Goal: Information Seeking & Learning: Learn about a topic

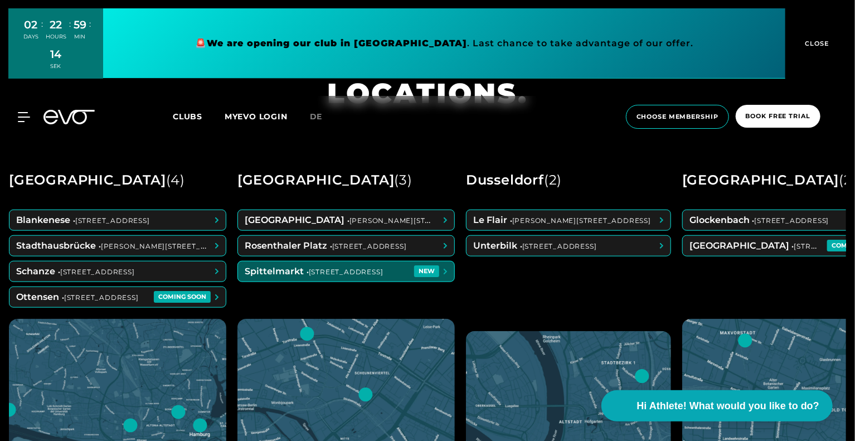
scroll to position [390, 0]
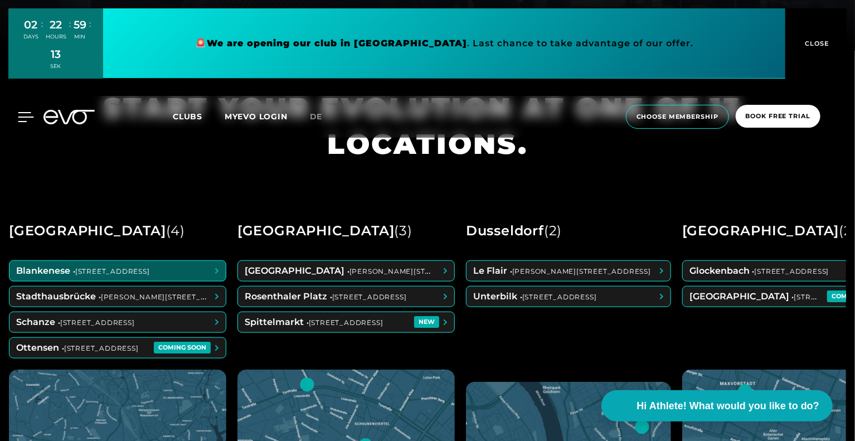
click at [18, 116] on icon at bounding box center [26, 117] width 16 height 10
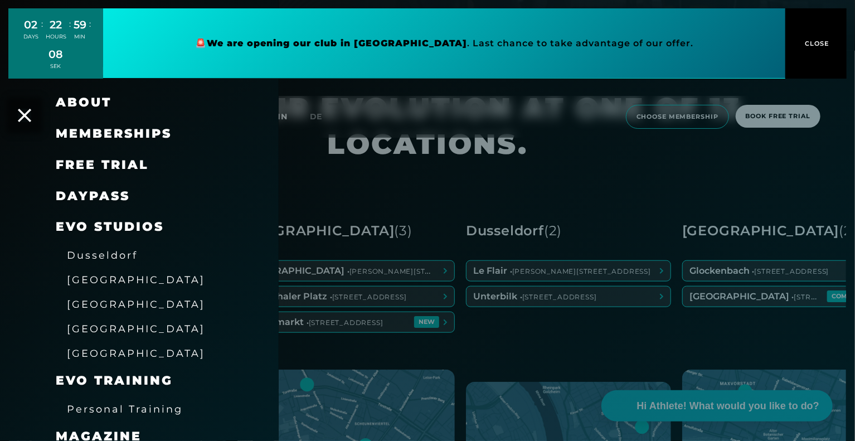
click at [132, 259] on font "Dusseldorf" at bounding box center [102, 255] width 71 height 12
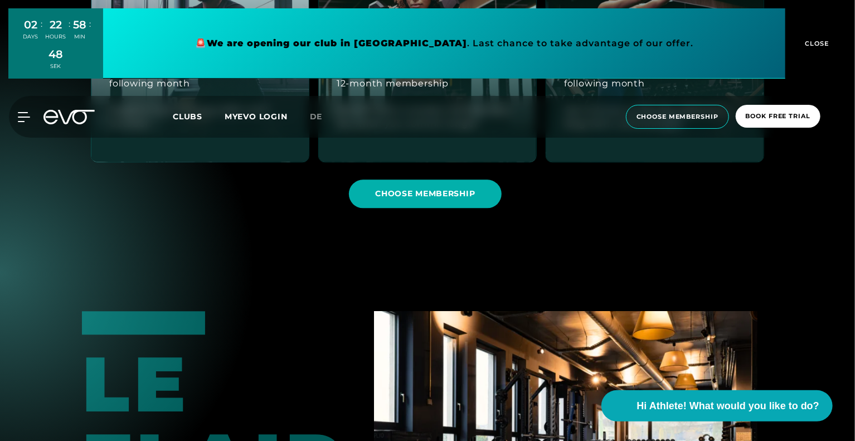
scroll to position [1170, 0]
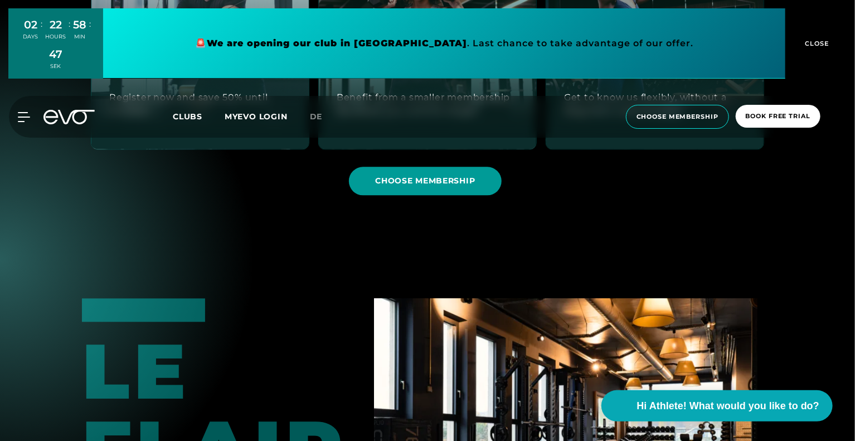
click at [465, 183] on font "CHOOSE MEMBERSHIP" at bounding box center [426, 181] width 100 height 10
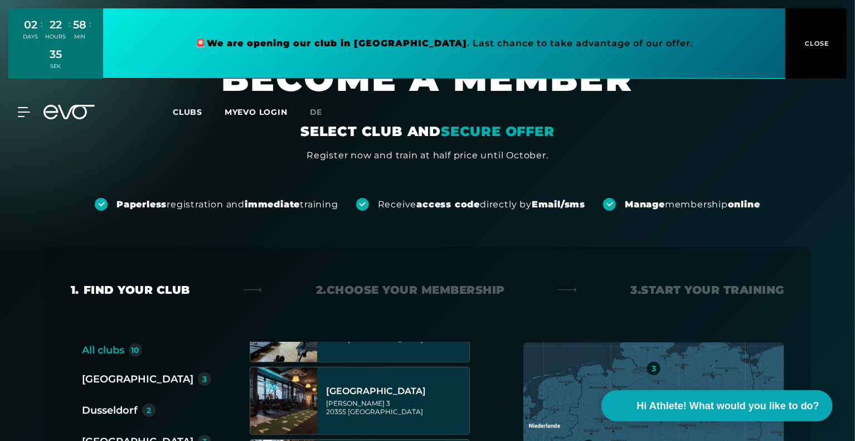
click at [124, 400] on div "Berlin 3 Dusseldorf 2 Hamburg 3 Munich 1 New Wiesbaden 1 New" at bounding box center [151, 449] width 138 height 156
click at [125, 407] on font "Dusseldorf" at bounding box center [110, 410] width 56 height 12
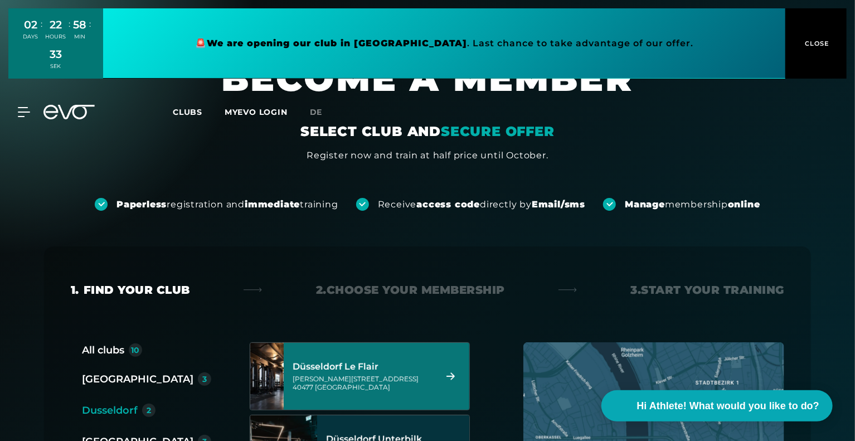
click at [384, 387] on div "Marc-Chagall-Straße 2 40477 Düsseldorf" at bounding box center [363, 383] width 140 height 17
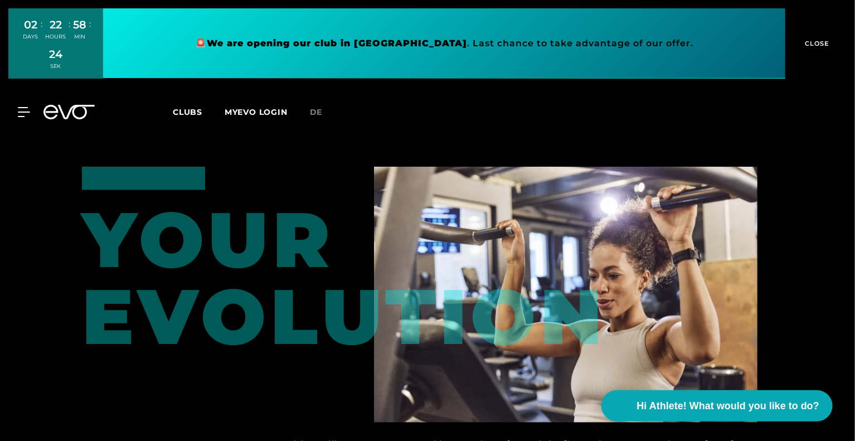
scroll to position [947, 0]
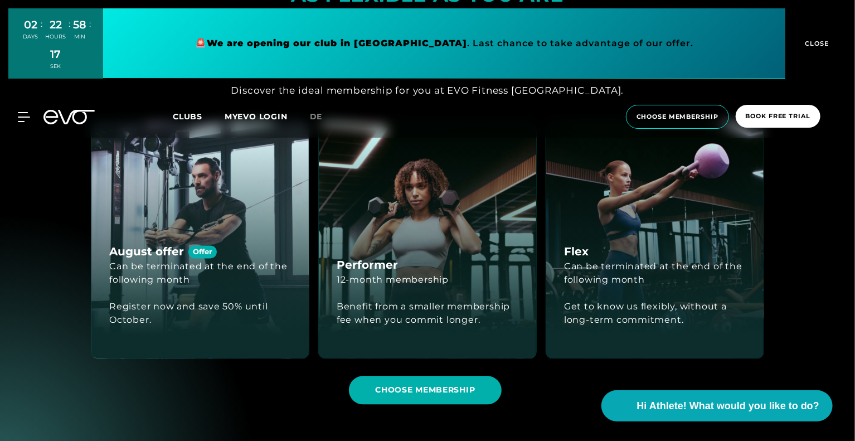
scroll to position [947, 0]
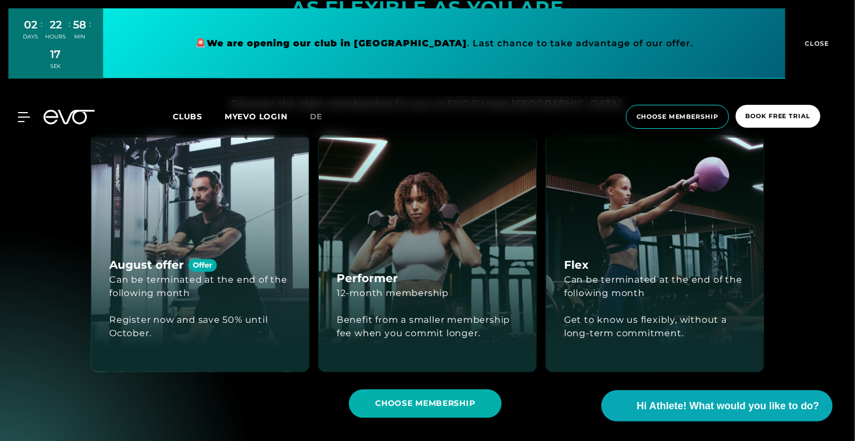
click at [458, 244] on div "Performer 12-month membership Benefit from a smaller membership fee when you co…" at bounding box center [427, 253] width 217 height 236
click at [419, 400] on font "CHOOSE MEMBERSHIP" at bounding box center [426, 403] width 100 height 10
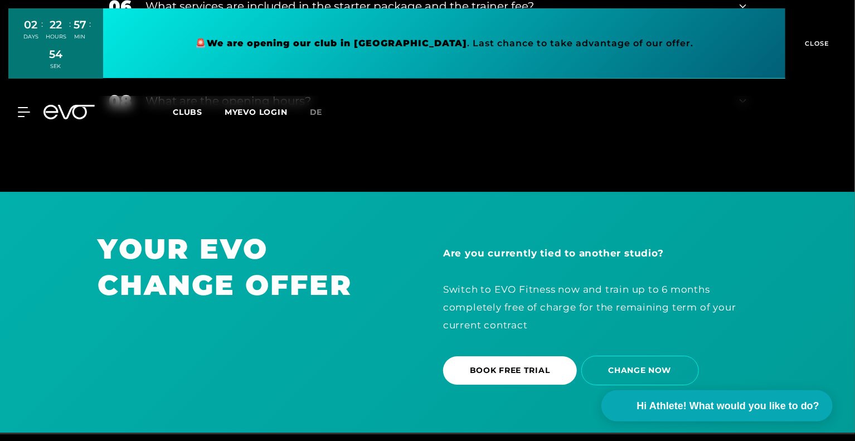
scroll to position [1807, 0]
click at [187, 108] on font "Clubs" at bounding box center [188, 112] width 30 height 10
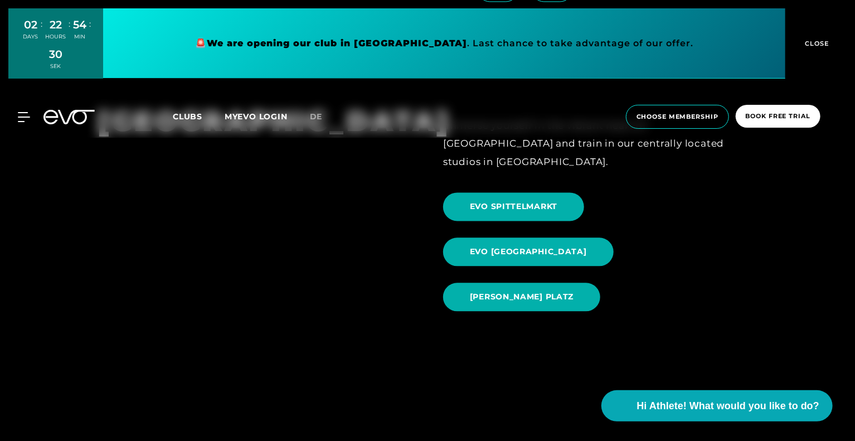
scroll to position [1115, 0]
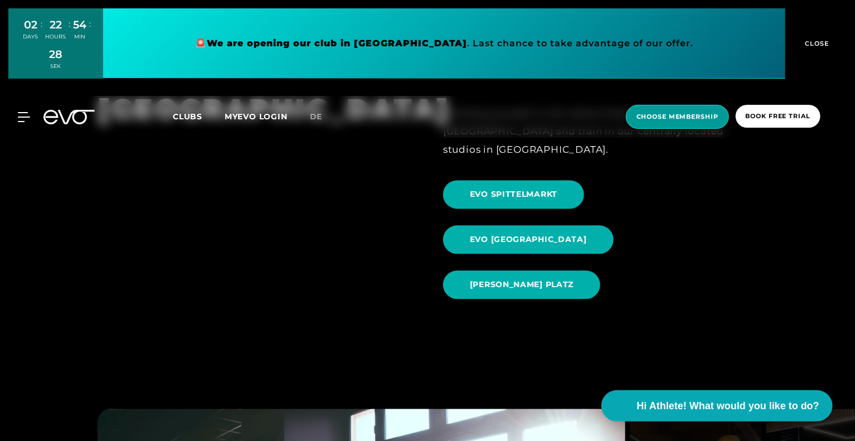
click at [675, 120] on font "choose membership" at bounding box center [677, 117] width 82 height 8
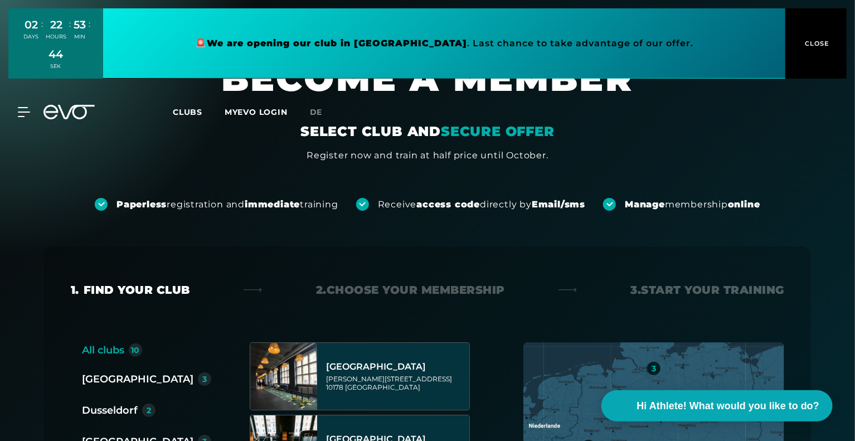
click at [809, 47] on font "CLOSE" at bounding box center [817, 44] width 25 height 8
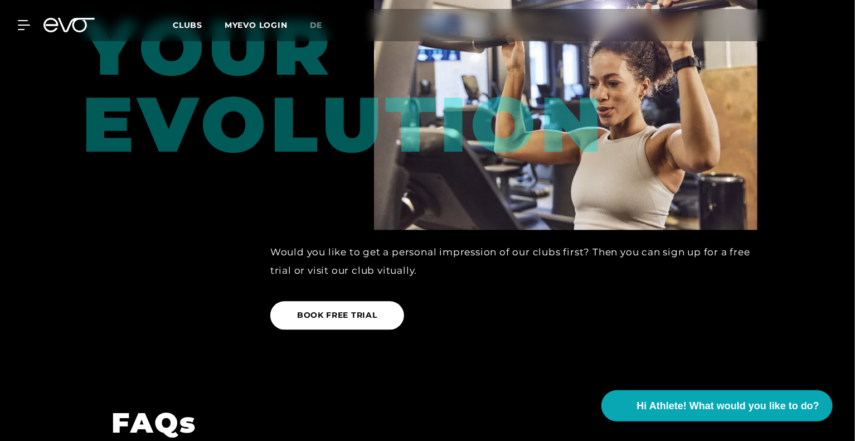
scroll to position [1064, 0]
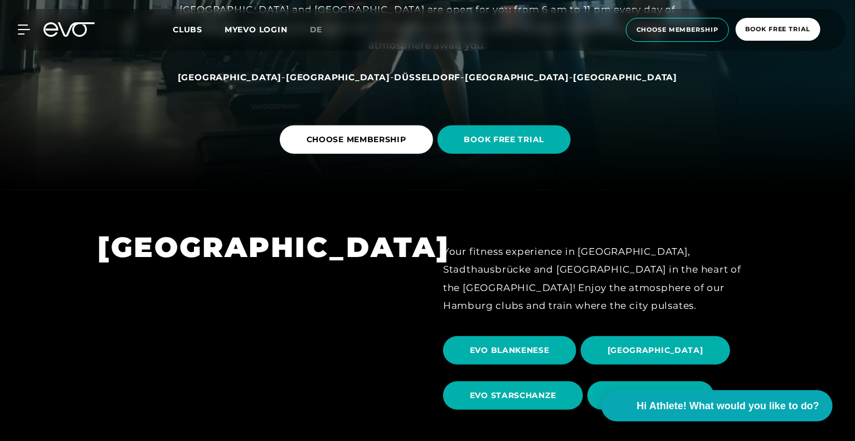
scroll to position [334, 0]
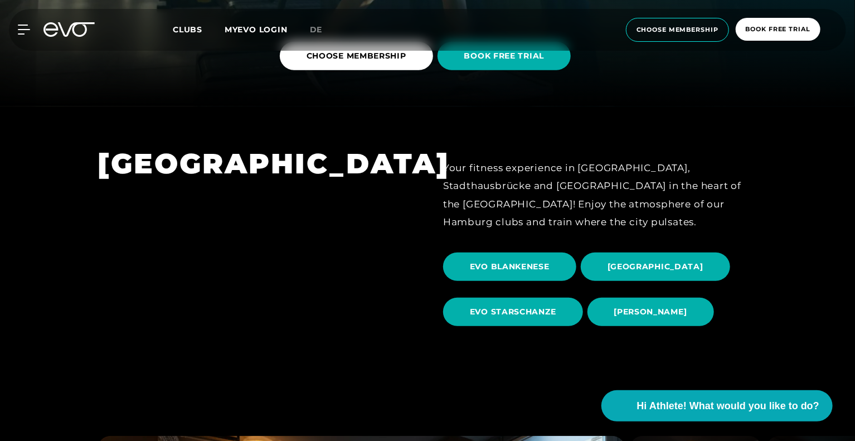
click at [20, 36] on div "MyEVO Login About Memberships free trial DAYPASS EVO Studios Dusseldorf Berlin …" at bounding box center [427, 30] width 850 height 42
click at [68, 35] on icon at bounding box center [76, 29] width 37 height 14
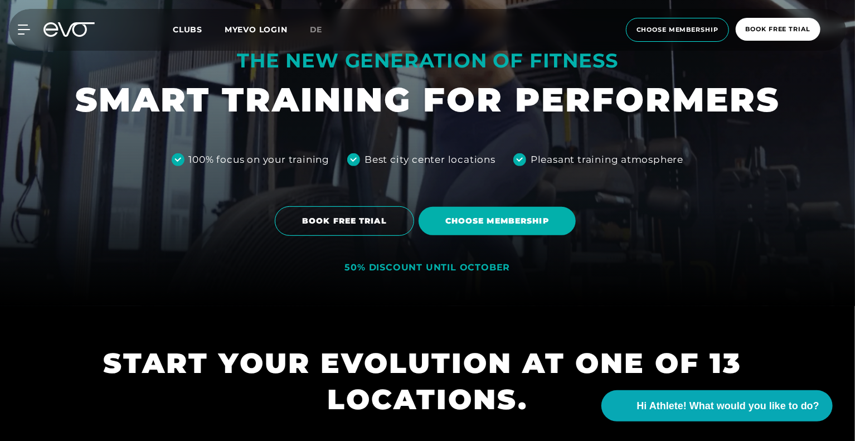
scroll to position [223, 0]
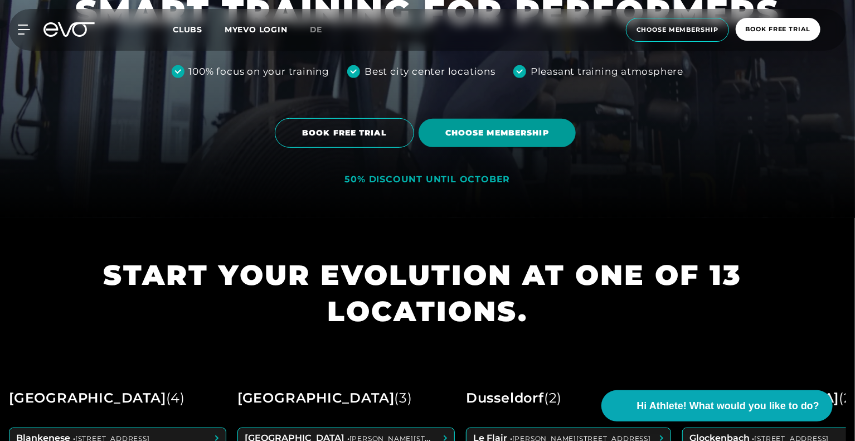
click at [508, 133] on font "Choose membership" at bounding box center [497, 133] width 104 height 10
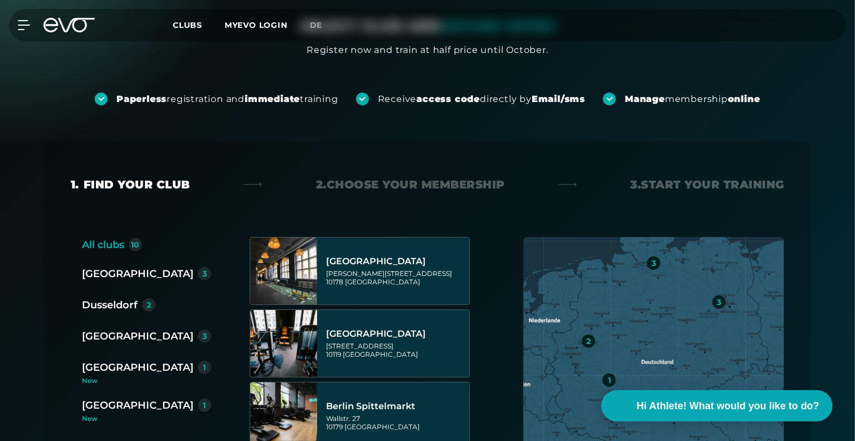
scroll to position [111, 0]
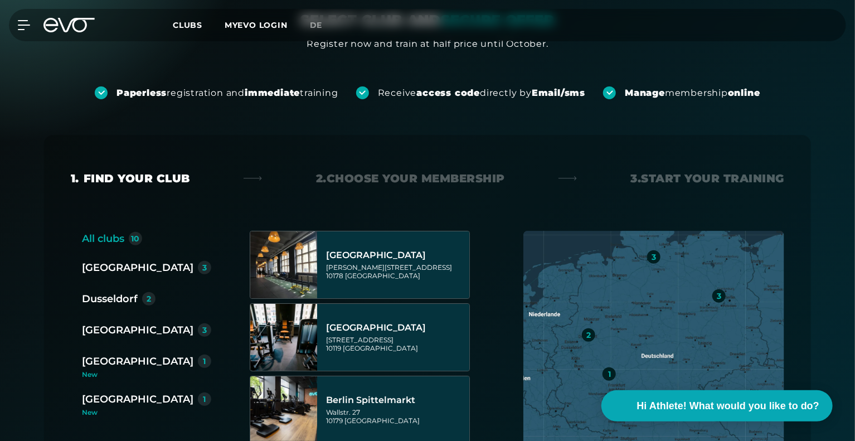
click at [103, 293] on font "Dusseldorf" at bounding box center [110, 299] width 56 height 12
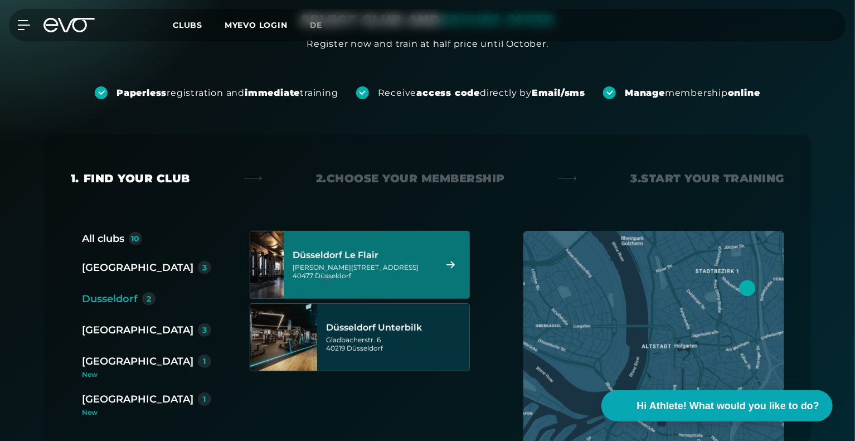
click at [369, 254] on font "Düsseldorf Le Flair" at bounding box center [336, 255] width 86 height 11
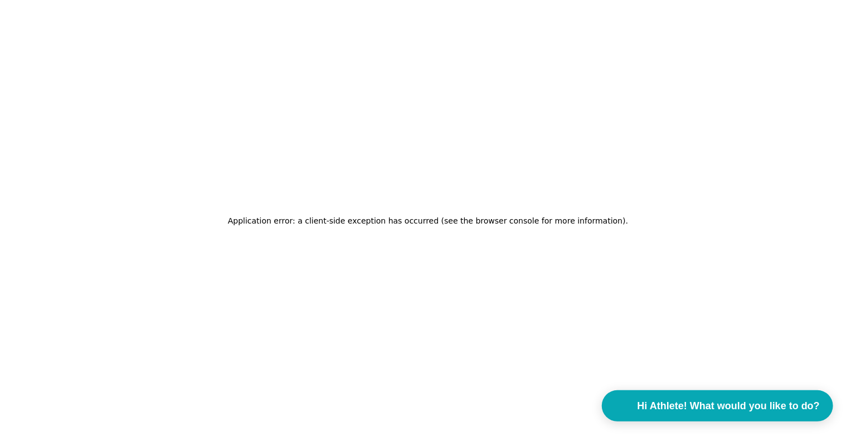
scroll to position [0, 0]
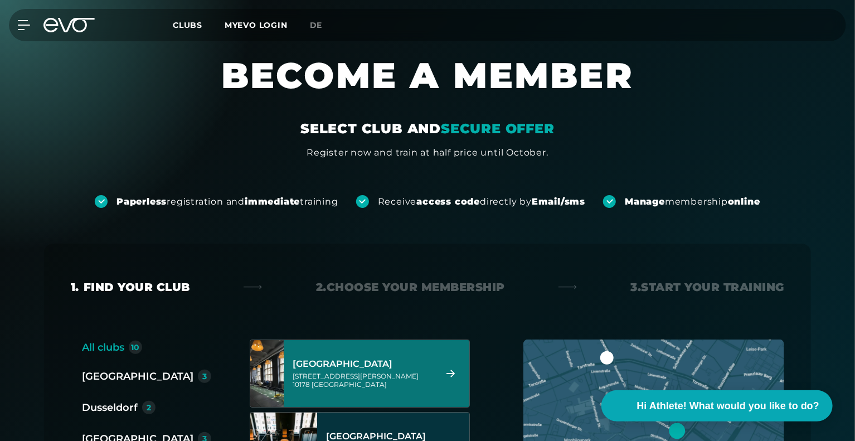
scroll to position [56, 0]
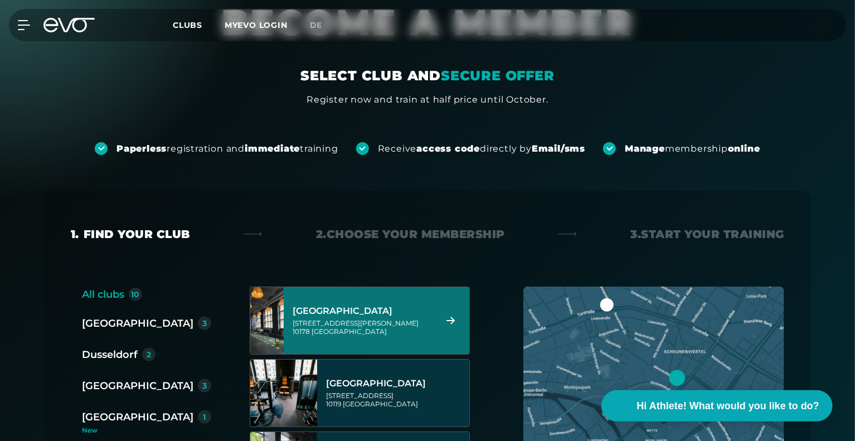
click at [124, 356] on font "Dusseldorf" at bounding box center [110, 354] width 56 height 12
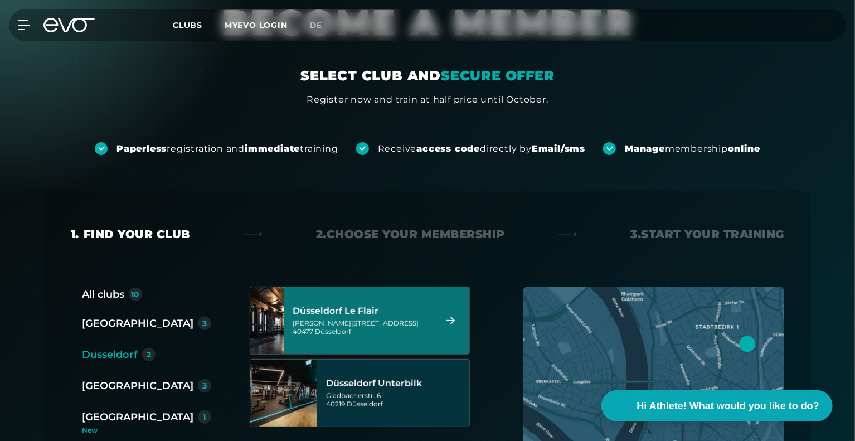
click at [326, 315] on font "Düsseldorf Le Flair" at bounding box center [336, 310] width 86 height 11
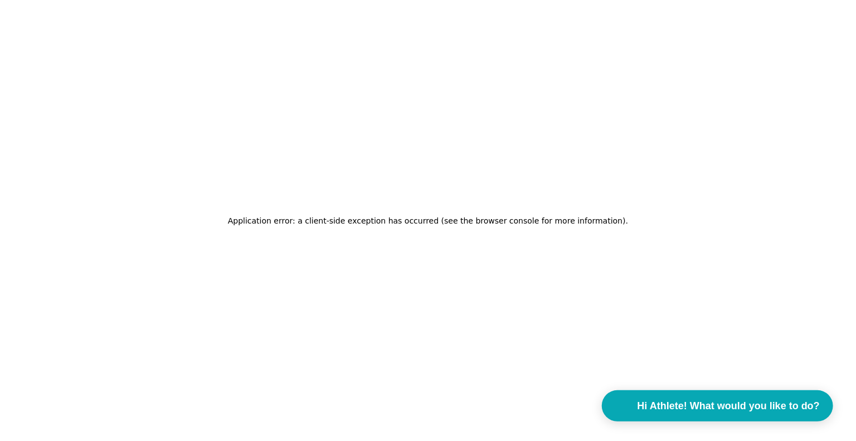
scroll to position [0, 0]
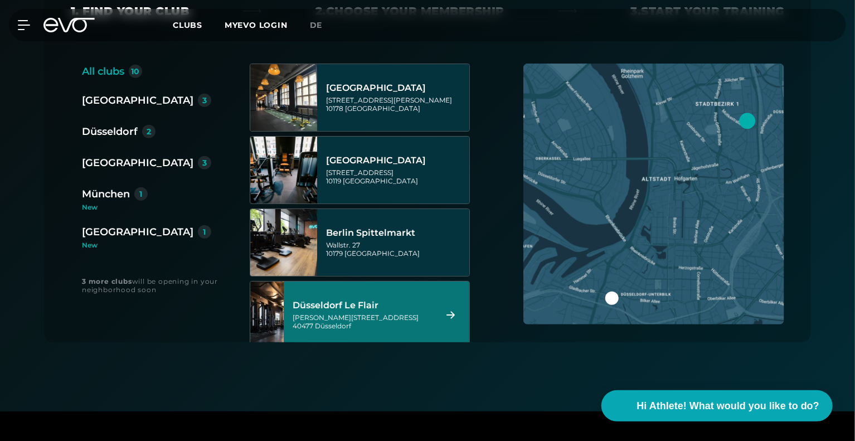
scroll to position [279, 0]
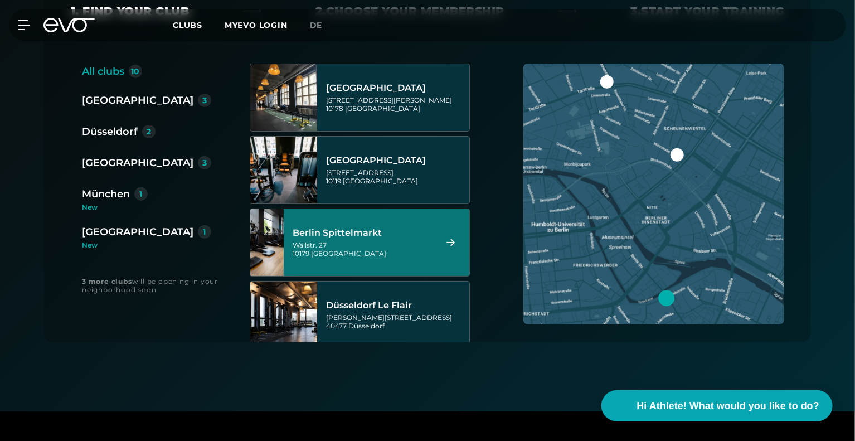
click at [120, 128] on div "Düsseldorf" at bounding box center [110, 132] width 56 height 16
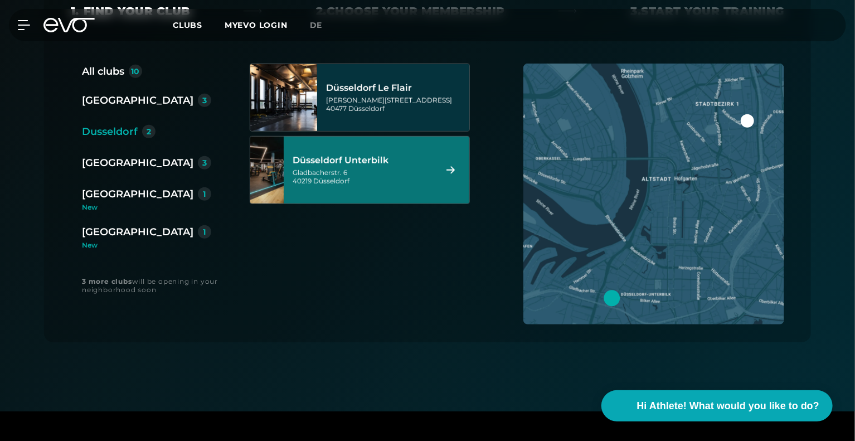
click at [374, 163] on font "Düsseldorf Unterbilk" at bounding box center [341, 160] width 96 height 11
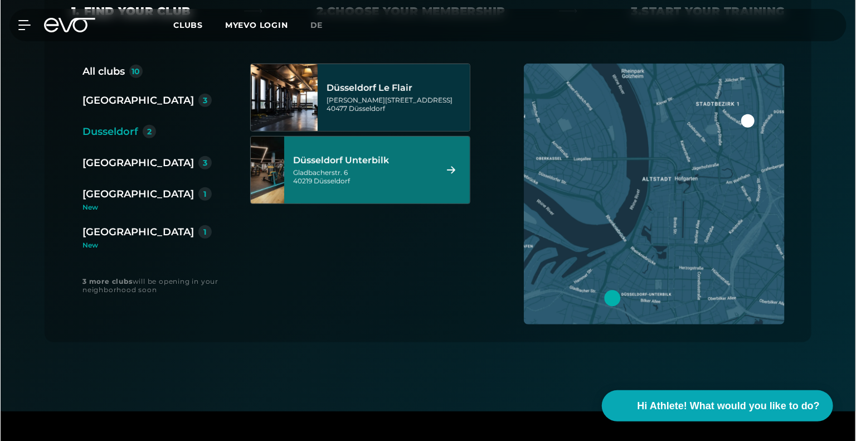
scroll to position [0, 0]
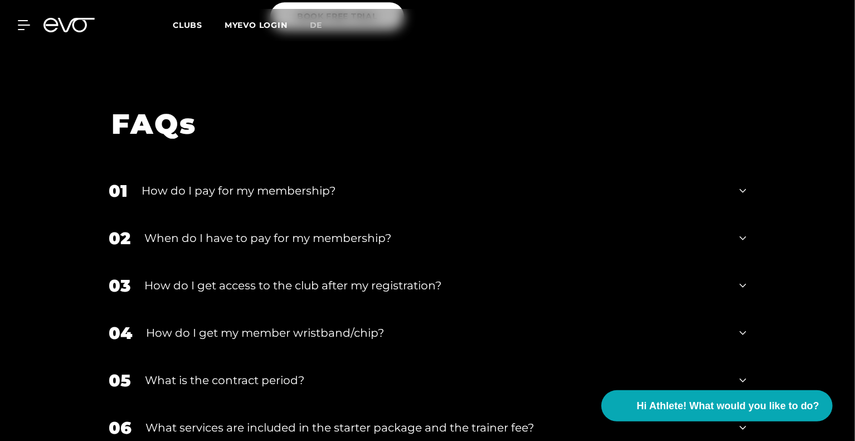
scroll to position [1393, 0]
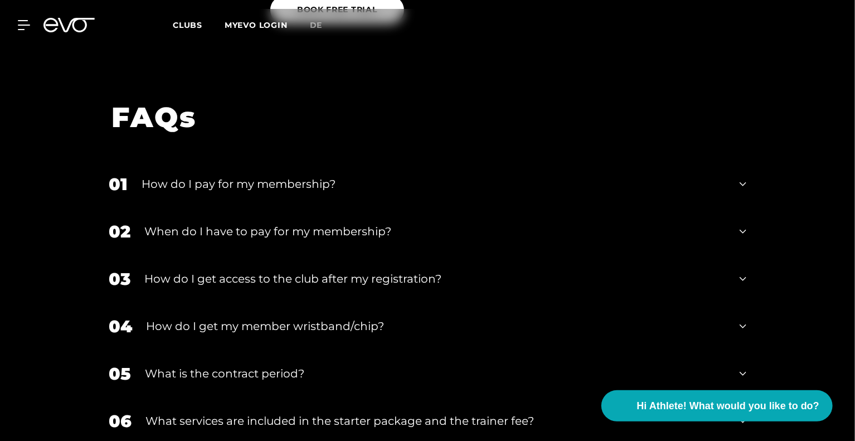
click at [245, 181] on font "How do I pay for my membership?" at bounding box center [239, 183] width 194 height 13
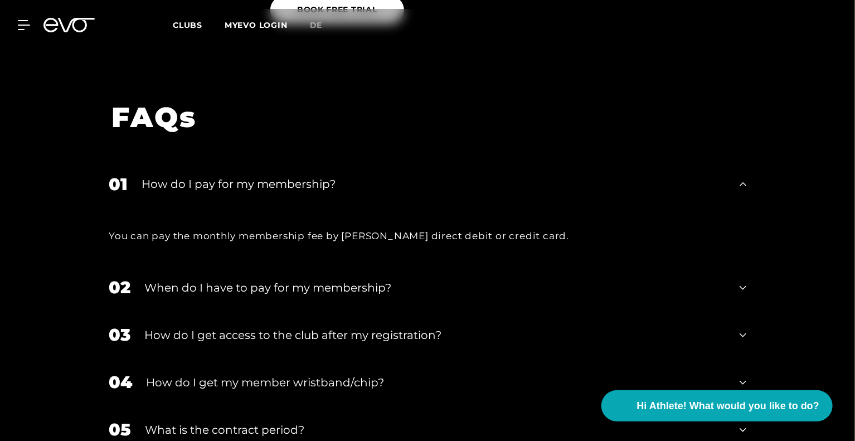
click at [245, 181] on font "How do I pay for my membership?" at bounding box center [239, 183] width 194 height 13
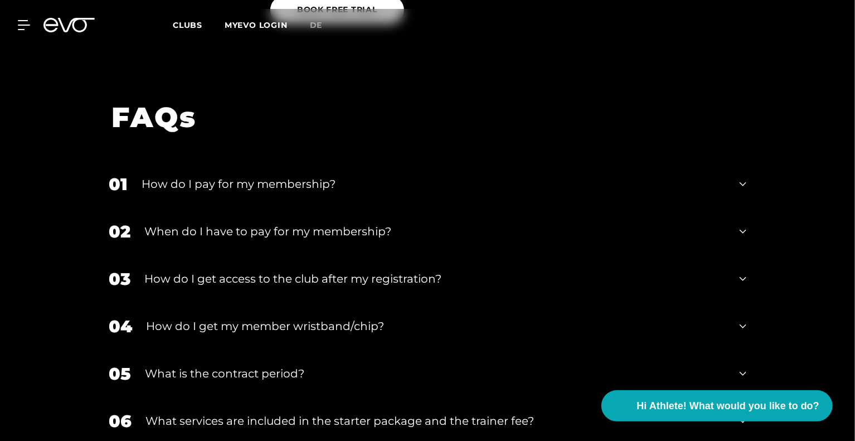
click at [283, 238] on font "When do I have to pay for my membership?" at bounding box center [267, 231] width 247 height 13
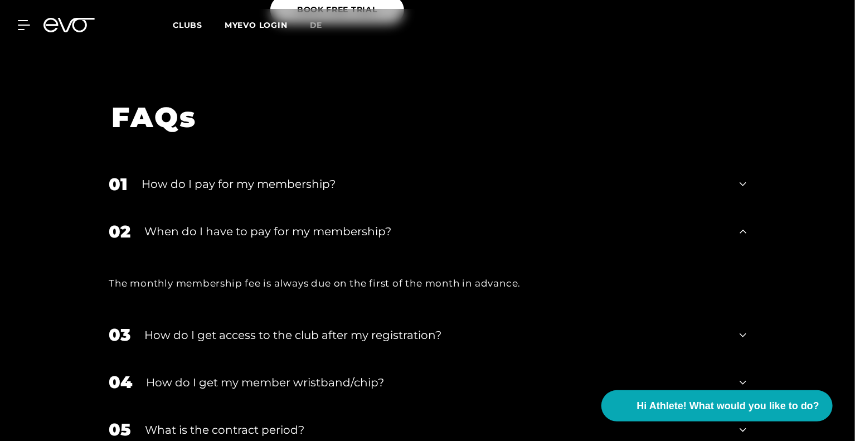
click at [327, 327] on div "How do I get access to the club after my registration?" at bounding box center [434, 335] width 581 height 17
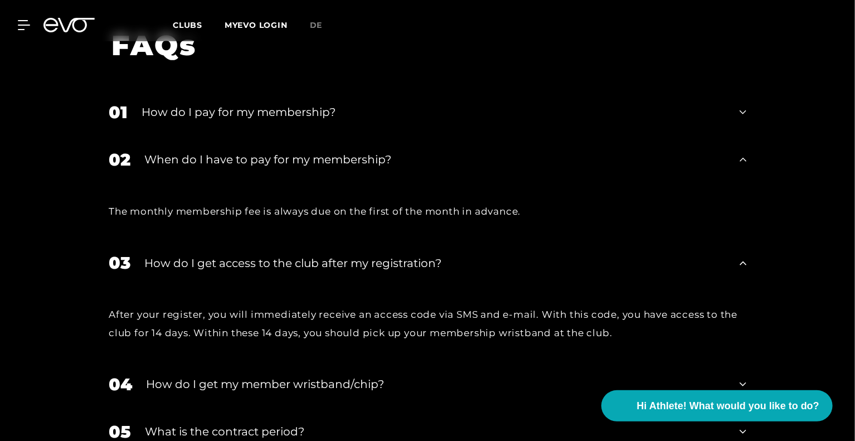
scroll to position [1560, 0]
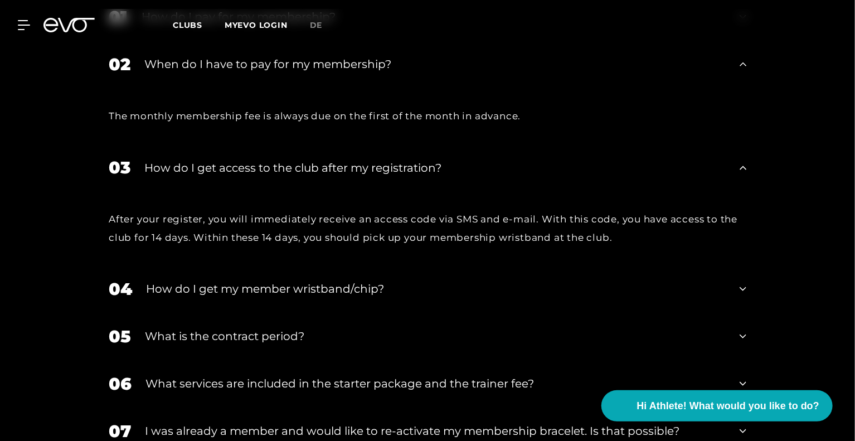
click at [346, 300] on div "04 How do I get my member wristband/chip?" at bounding box center [428, 288] width 660 height 47
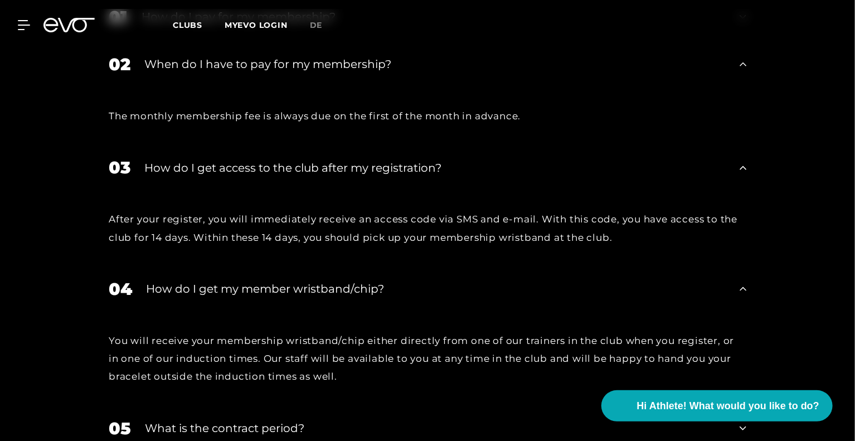
click at [346, 300] on div "04 How do I get my member wristband/chip?" at bounding box center [428, 288] width 660 height 47
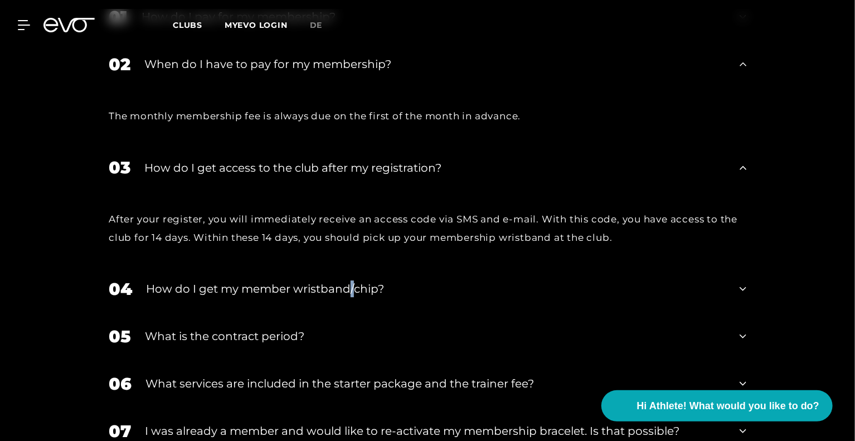
click at [346, 300] on div "04 How do I get my member wristband/chip?" at bounding box center [428, 288] width 660 height 47
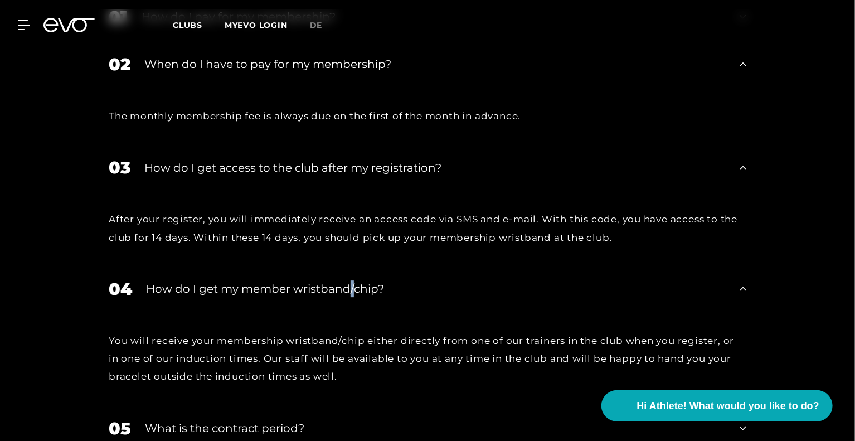
click at [346, 300] on div "04 How do I get my member wristband/chip?" at bounding box center [428, 288] width 660 height 47
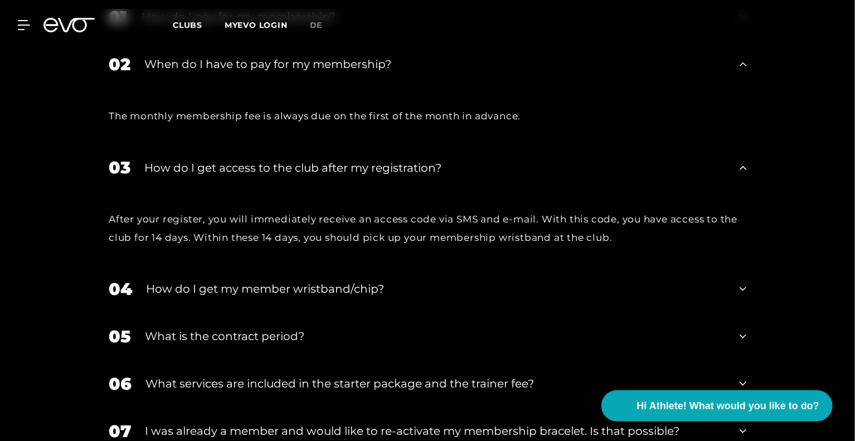
click at [273, 338] on font "What is the contract period?" at bounding box center [224, 335] width 159 height 13
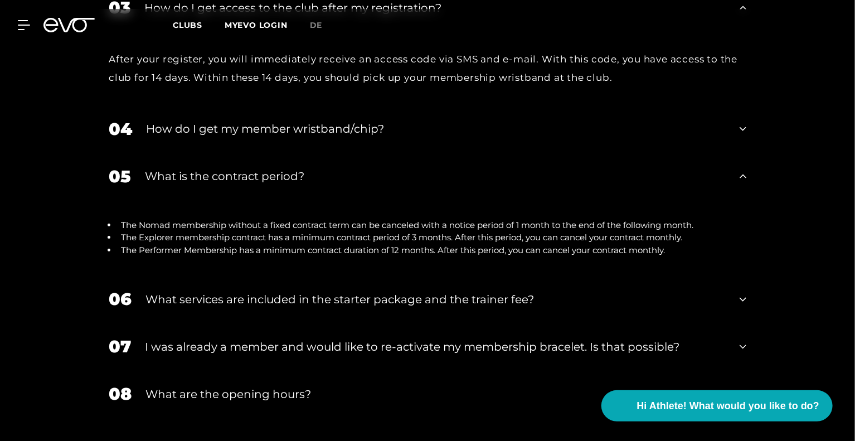
scroll to position [1839, 0]
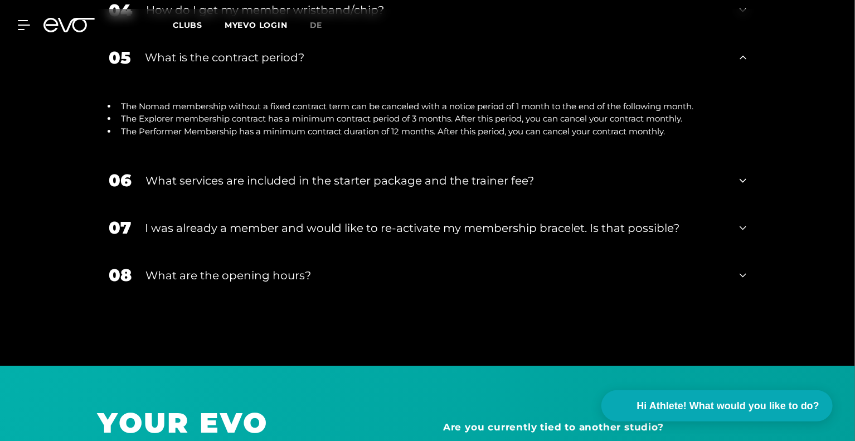
click at [488, 236] on div "I was already a member and would like to re-activate my membership bracelet. Is…" at bounding box center [435, 228] width 581 height 17
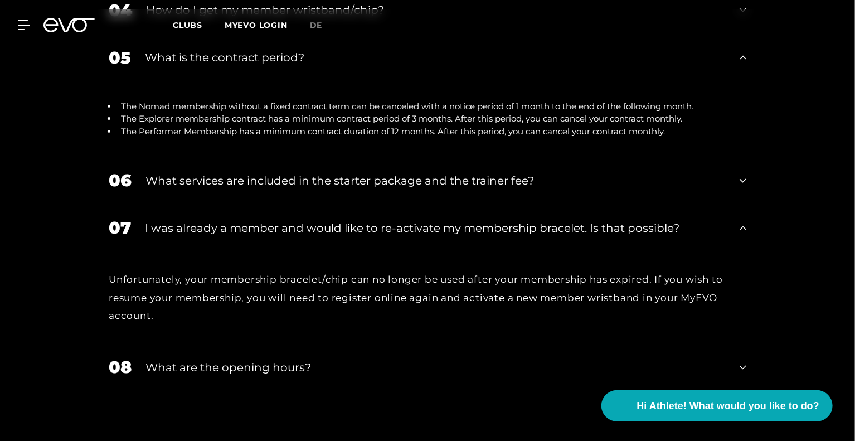
click at [392, 362] on div "What are the opening hours?" at bounding box center [435, 367] width 580 height 17
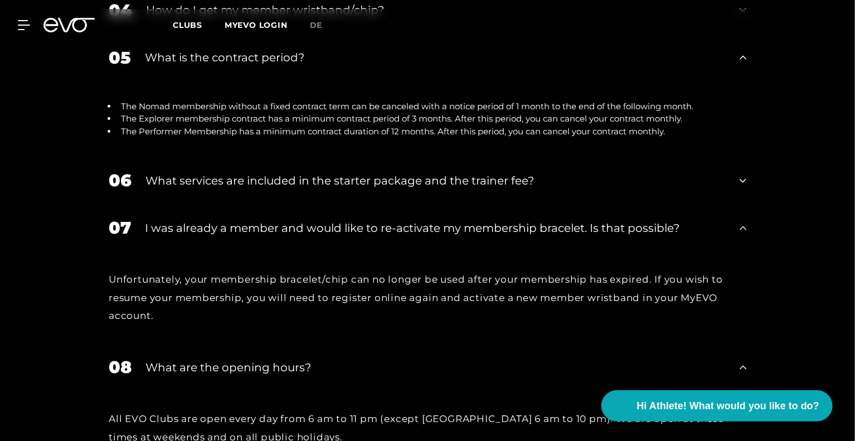
click at [393, 352] on div "08 What are the opening hours?" at bounding box center [428, 366] width 660 height 47
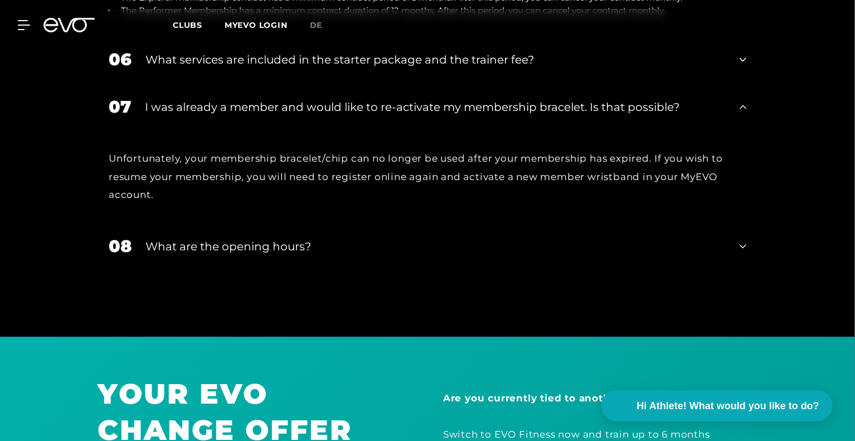
scroll to position [2006, 0]
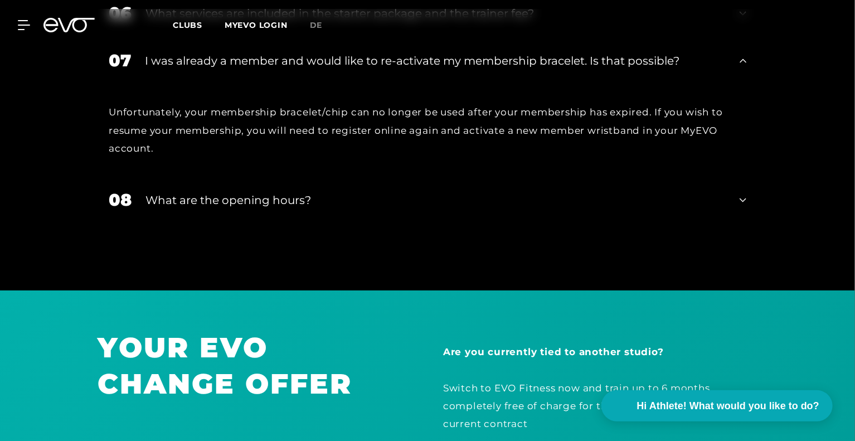
click at [369, 200] on div "What are the opening hours?" at bounding box center [435, 200] width 580 height 17
